Goal: Task Accomplishment & Management: Manage account settings

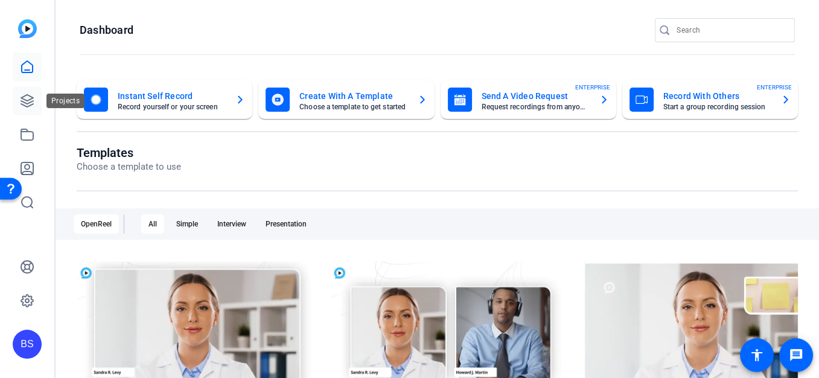
click at [31, 99] on icon at bounding box center [27, 101] width 12 height 12
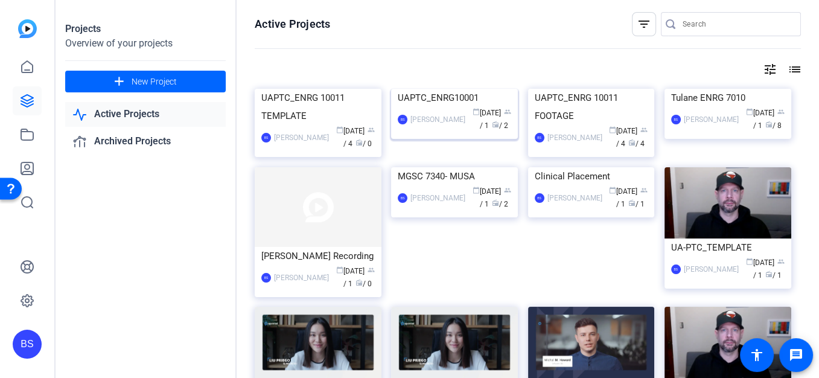
click at [444, 107] on div "UAPTC_ENRG10001" at bounding box center [454, 98] width 113 height 18
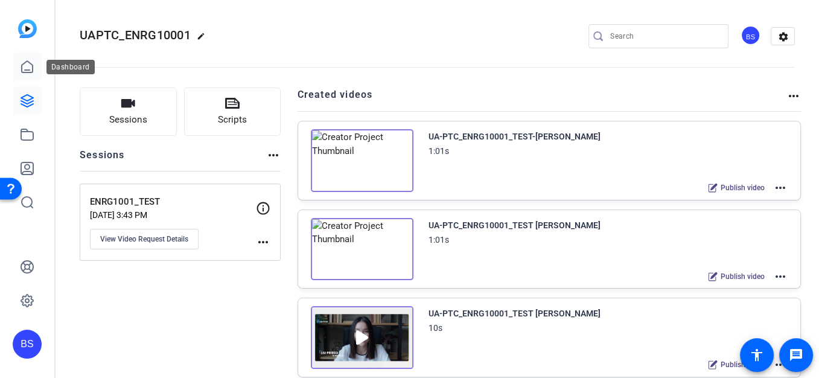
click at [24, 66] on icon at bounding box center [27, 67] width 14 height 14
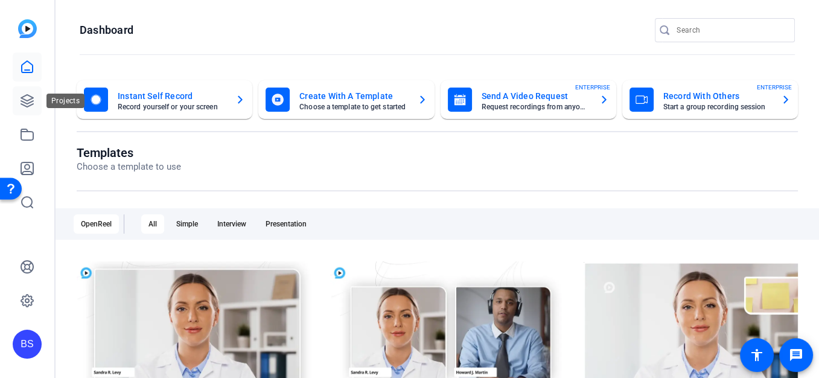
click at [27, 97] on icon at bounding box center [27, 101] width 14 height 14
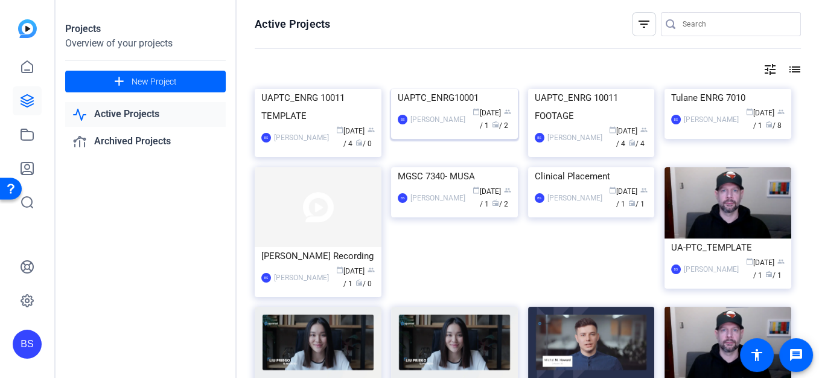
click at [453, 107] on div "UAPTC_ENRG10001" at bounding box center [454, 98] width 113 height 18
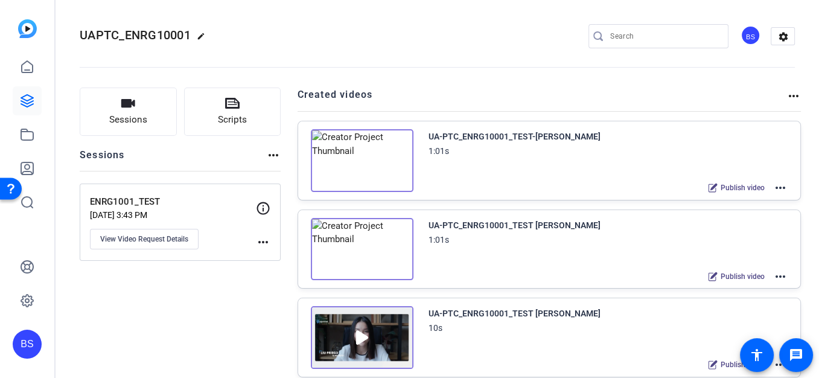
click at [775, 188] on mat-icon "more_horiz" at bounding box center [780, 187] width 14 height 14
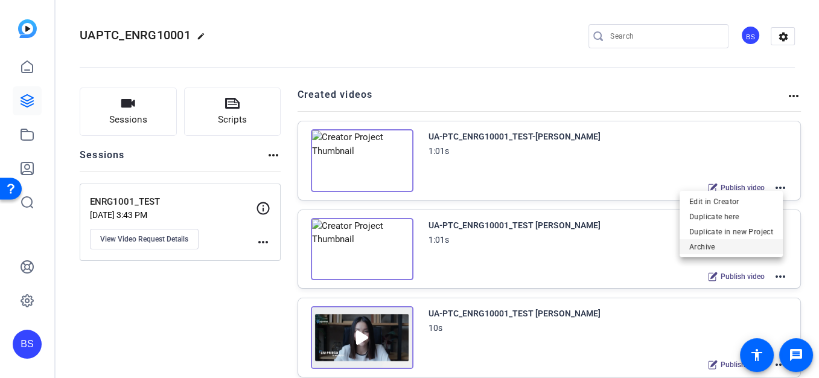
click at [708, 244] on span "Archive" at bounding box center [731, 247] width 84 height 14
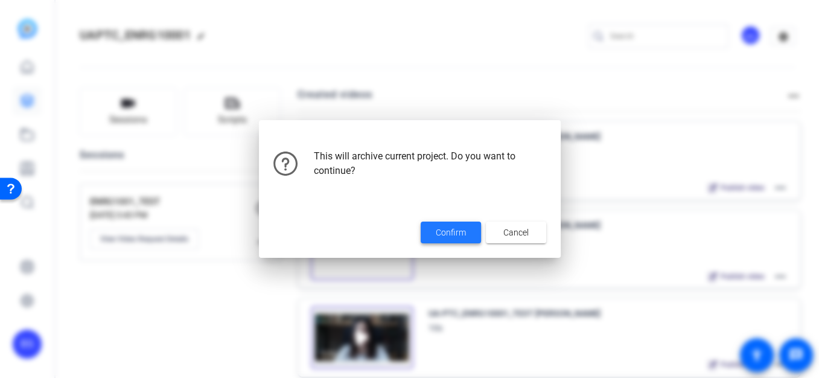
click at [442, 228] on span "Confirm" at bounding box center [451, 232] width 30 height 13
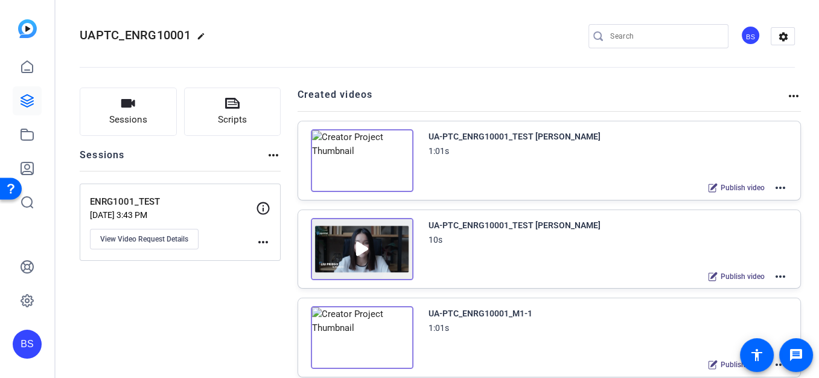
click at [773, 188] on mat-icon "more_horiz" at bounding box center [780, 187] width 14 height 14
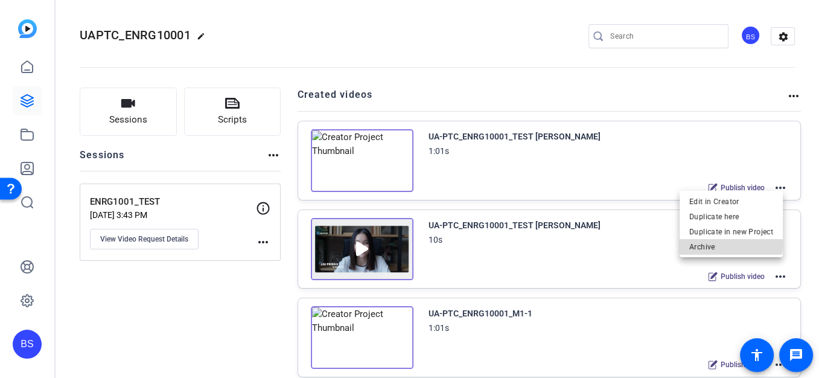
click at [707, 244] on span "Archive" at bounding box center [731, 247] width 84 height 14
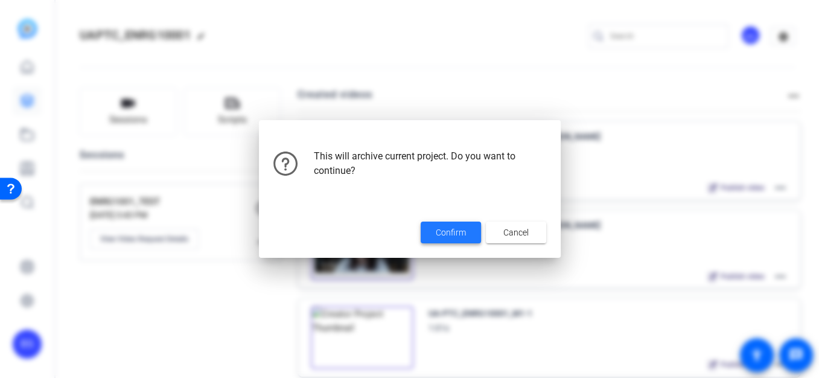
click at [447, 233] on span "Confirm" at bounding box center [451, 232] width 30 height 13
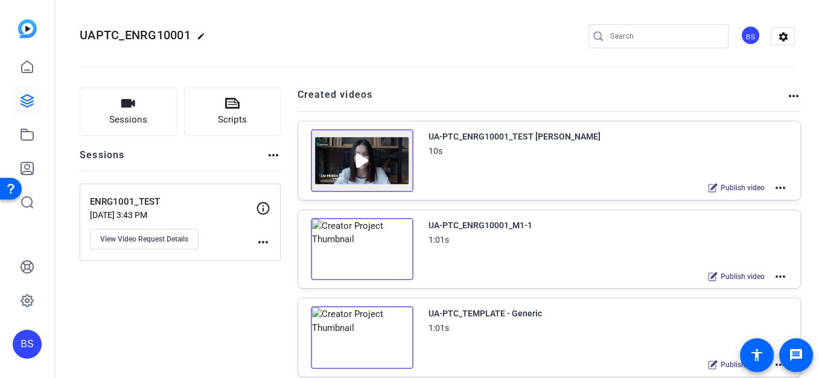
click at [775, 188] on mat-icon "more_horiz" at bounding box center [780, 187] width 14 height 14
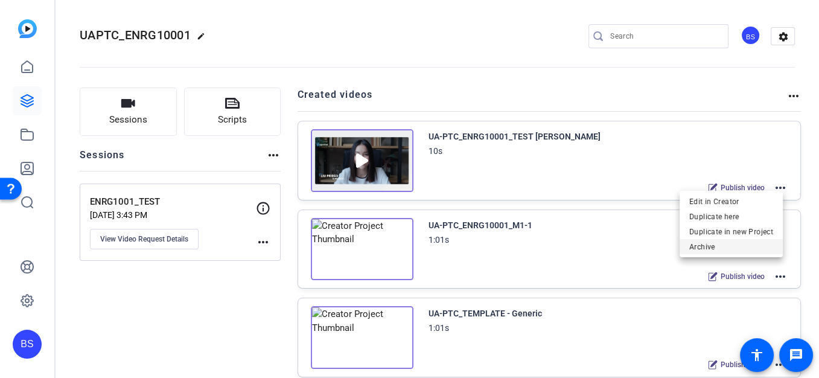
click at [702, 241] on span "Archive" at bounding box center [731, 247] width 84 height 14
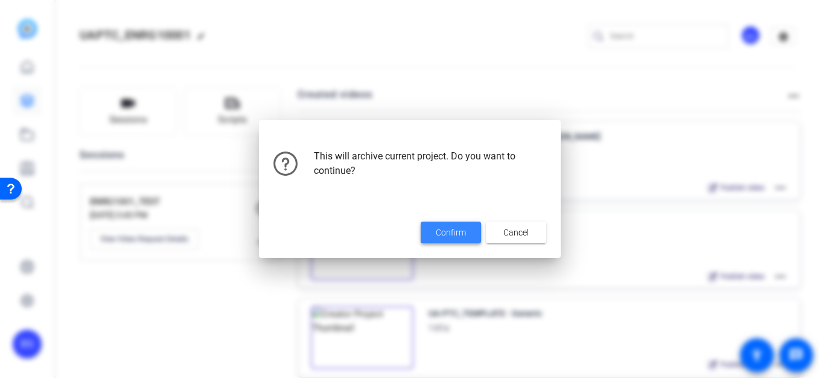
click at [454, 232] on span "Confirm" at bounding box center [451, 232] width 30 height 13
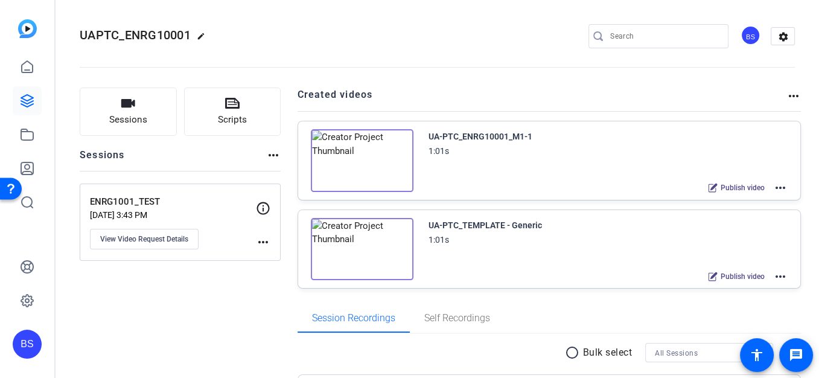
click at [773, 273] on mat-icon "more_horiz" at bounding box center [780, 276] width 14 height 14
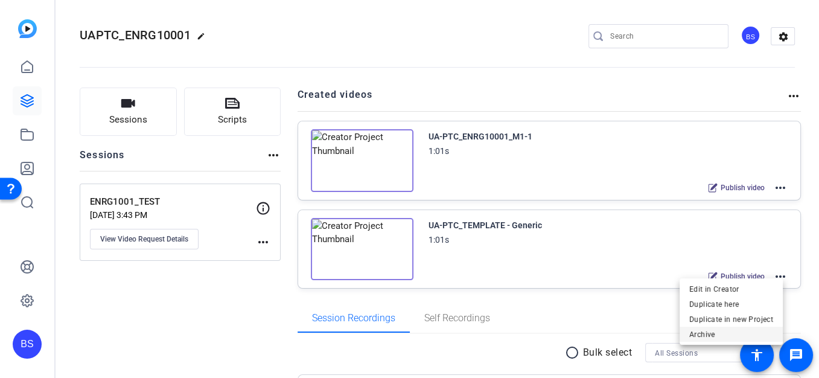
click at [709, 334] on span "Archive" at bounding box center [731, 334] width 84 height 14
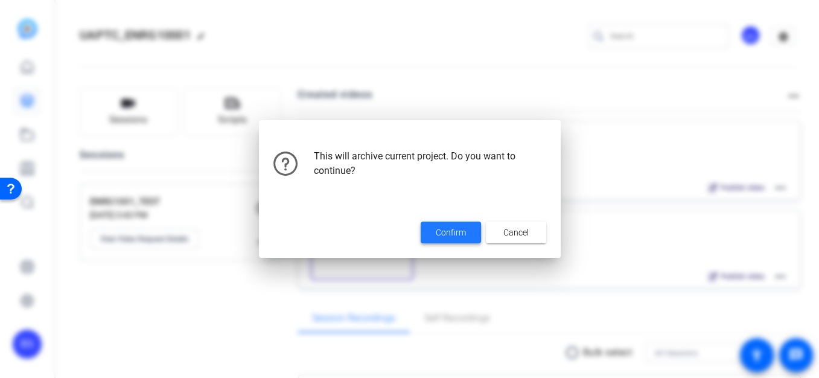
click at [447, 229] on span "Confirm" at bounding box center [451, 232] width 30 height 13
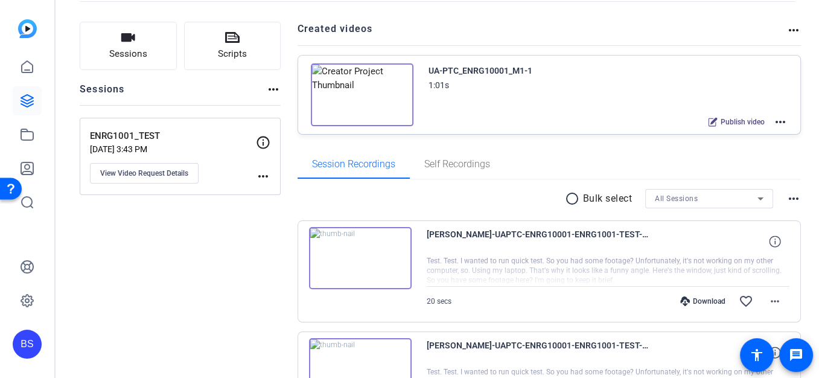
scroll to position [80, 0]
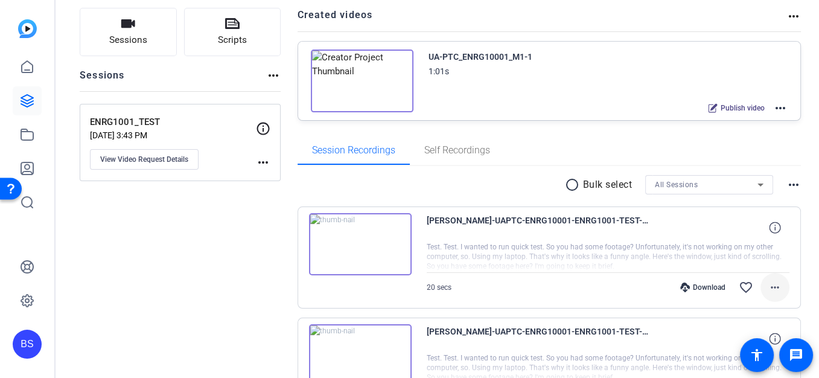
click at [771, 285] on mat-icon "more_horiz" at bounding box center [775, 287] width 14 height 14
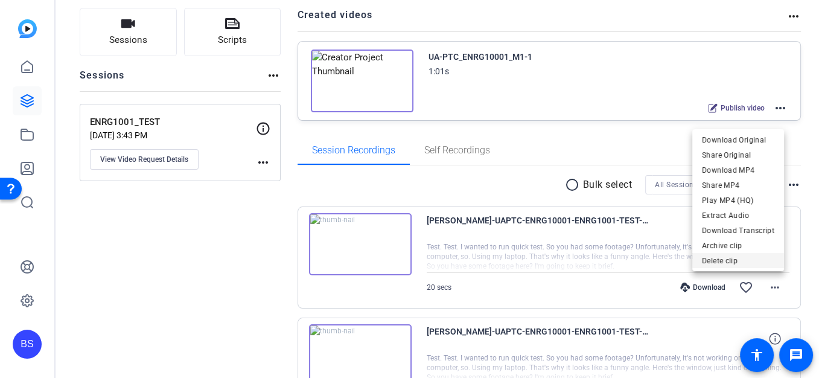
click at [715, 259] on span "Delete clip" at bounding box center [738, 260] width 72 height 14
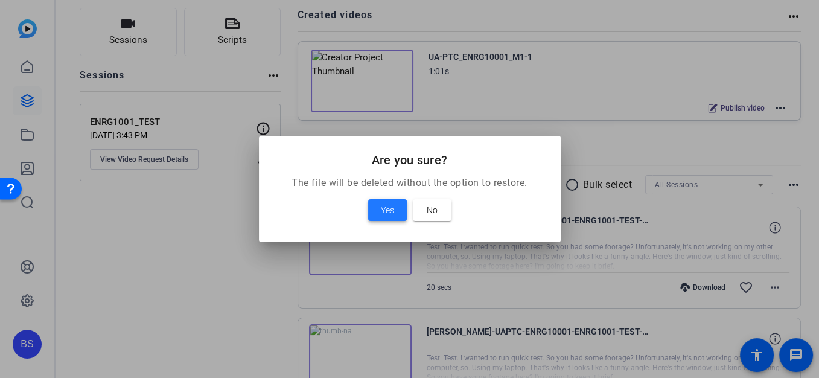
click at [389, 215] on span "Yes" at bounding box center [387, 210] width 13 height 14
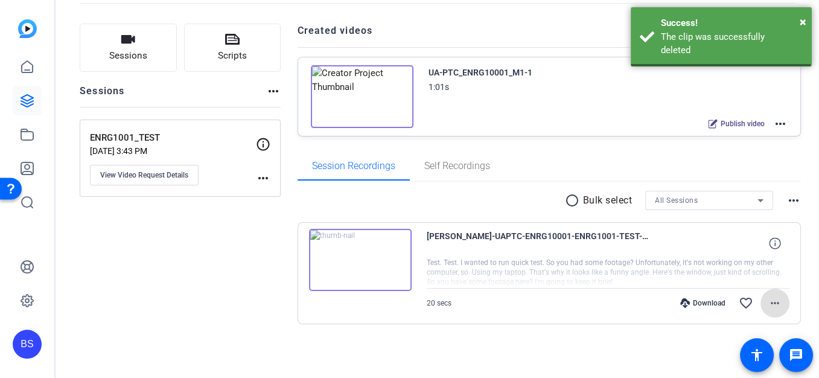
scroll to position [62, 0]
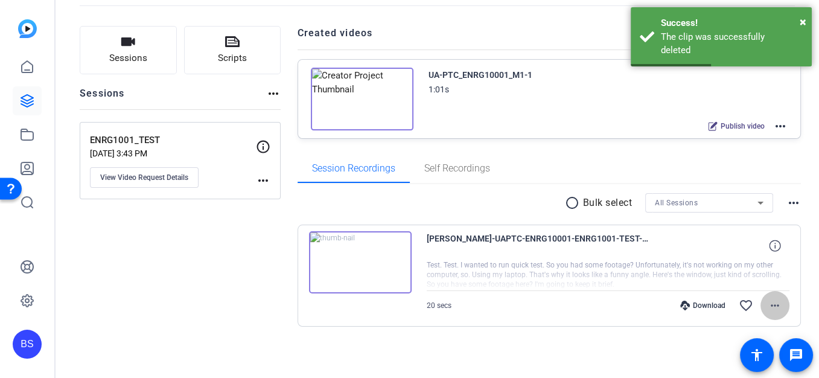
click at [776, 302] on mat-icon "more_horiz" at bounding box center [775, 305] width 14 height 14
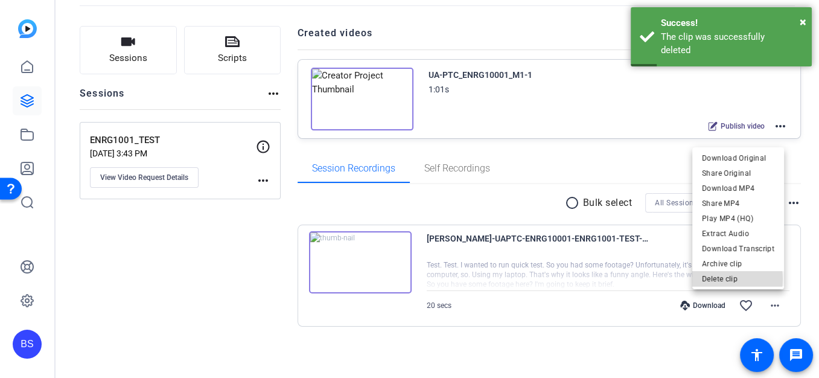
click at [725, 279] on span "Delete clip" at bounding box center [738, 278] width 72 height 14
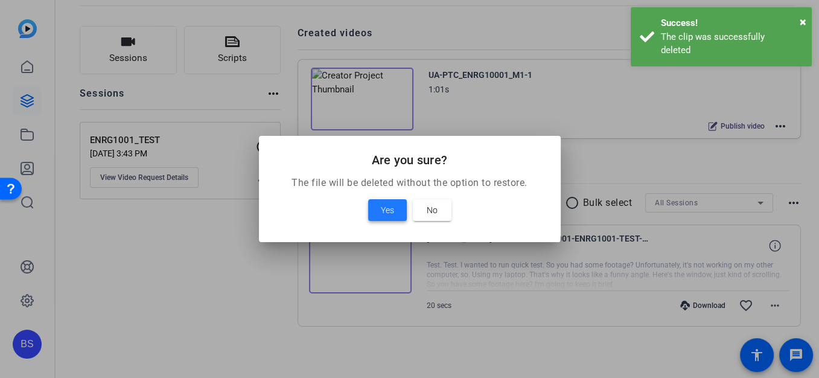
click at [396, 211] on span at bounding box center [387, 210] width 39 height 29
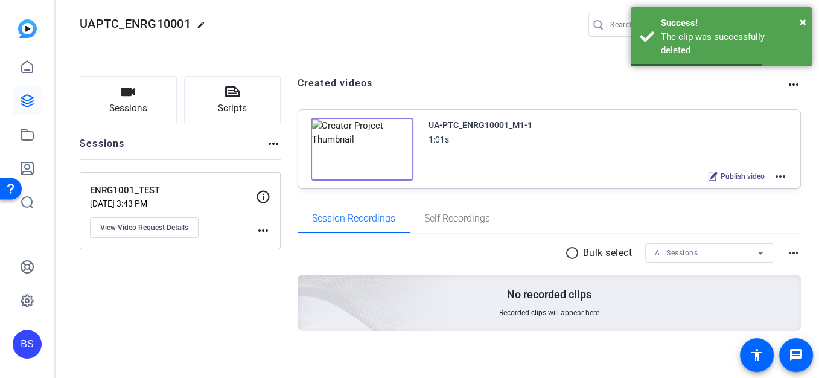
scroll to position [0, 0]
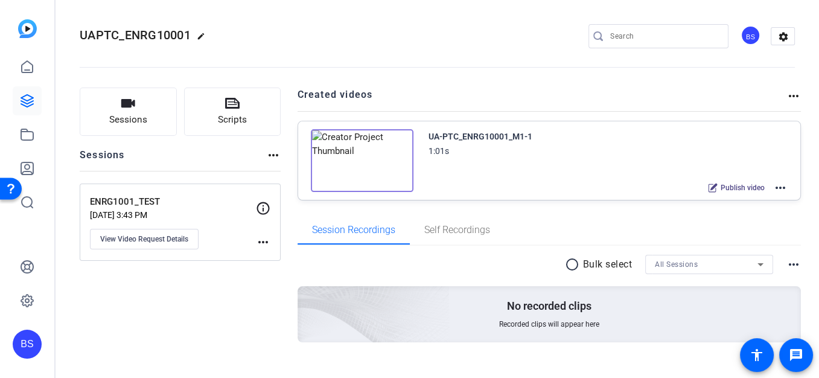
click at [746, 34] on div "BS" at bounding box center [751, 35] width 20 height 20
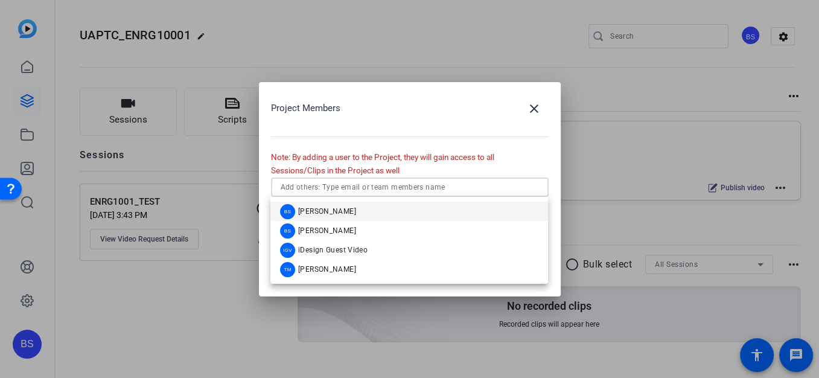
click at [383, 182] on input "text" at bounding box center [410, 187] width 258 height 14
click at [340, 232] on mat-option "BS Brian Sly" at bounding box center [409, 230] width 278 height 19
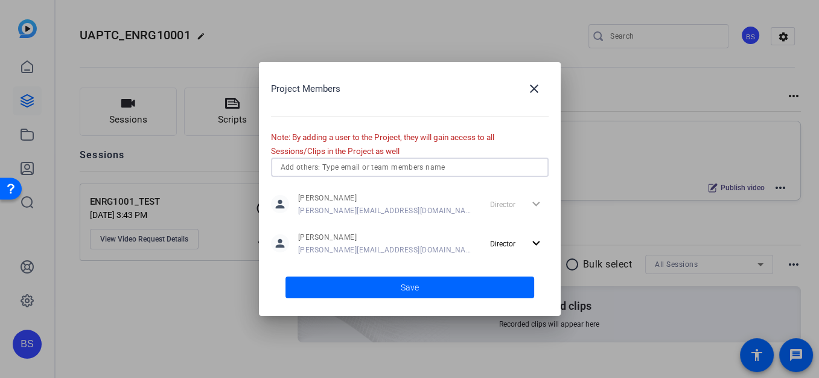
click at [369, 168] on input "text" at bounding box center [410, 167] width 258 height 14
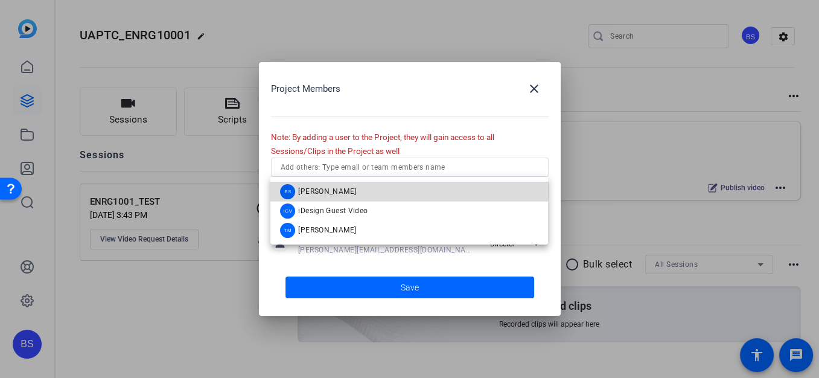
click at [336, 188] on span "Brandon Simmons" at bounding box center [327, 192] width 58 height 10
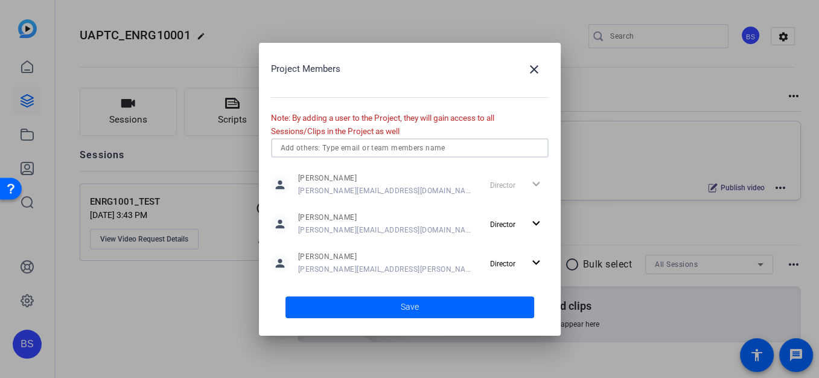
click at [362, 151] on input "text" at bounding box center [410, 148] width 258 height 14
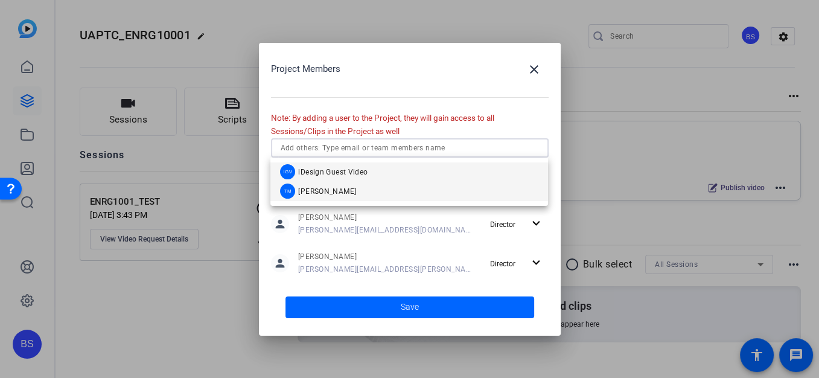
click at [330, 191] on span "Tim Marietta" at bounding box center [327, 192] width 58 height 10
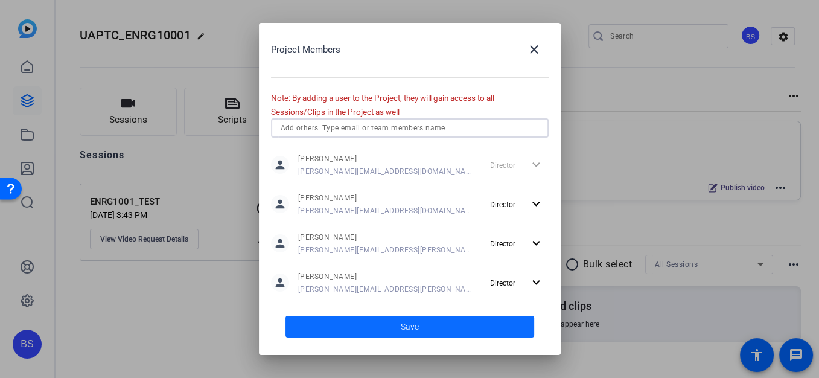
click at [373, 324] on span at bounding box center [409, 326] width 249 height 29
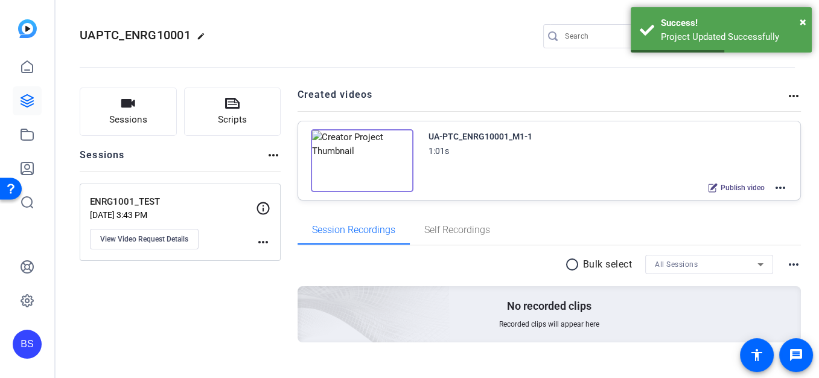
click at [438, 63] on openreel-divider-bar at bounding box center [437, 63] width 715 height 37
click at [801, 20] on span "×" at bounding box center [803, 21] width 7 height 14
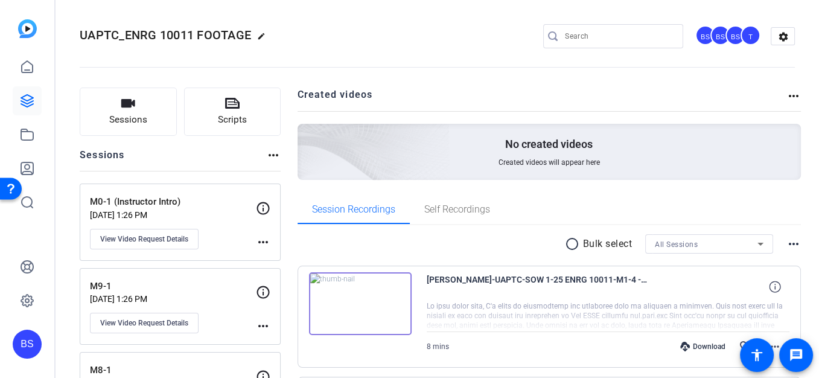
scroll to position [187, 0]
